Goal: Navigation & Orientation: Find specific page/section

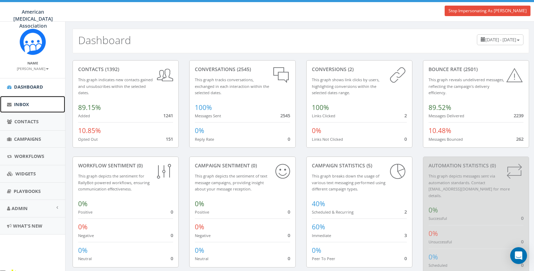
click at [18, 106] on span "Inbox" at bounding box center [21, 104] width 15 height 6
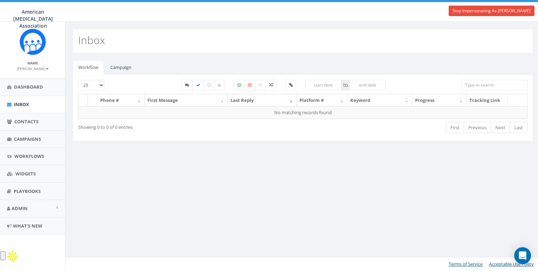
click at [187, 27] on div "Inbox" at bounding box center [302, 38] width 474 height 32
click at [478, 12] on link "Stop Impersonating As [PERSON_NAME]" at bounding box center [491, 11] width 86 height 11
